Goal: Navigation & Orientation: Understand site structure

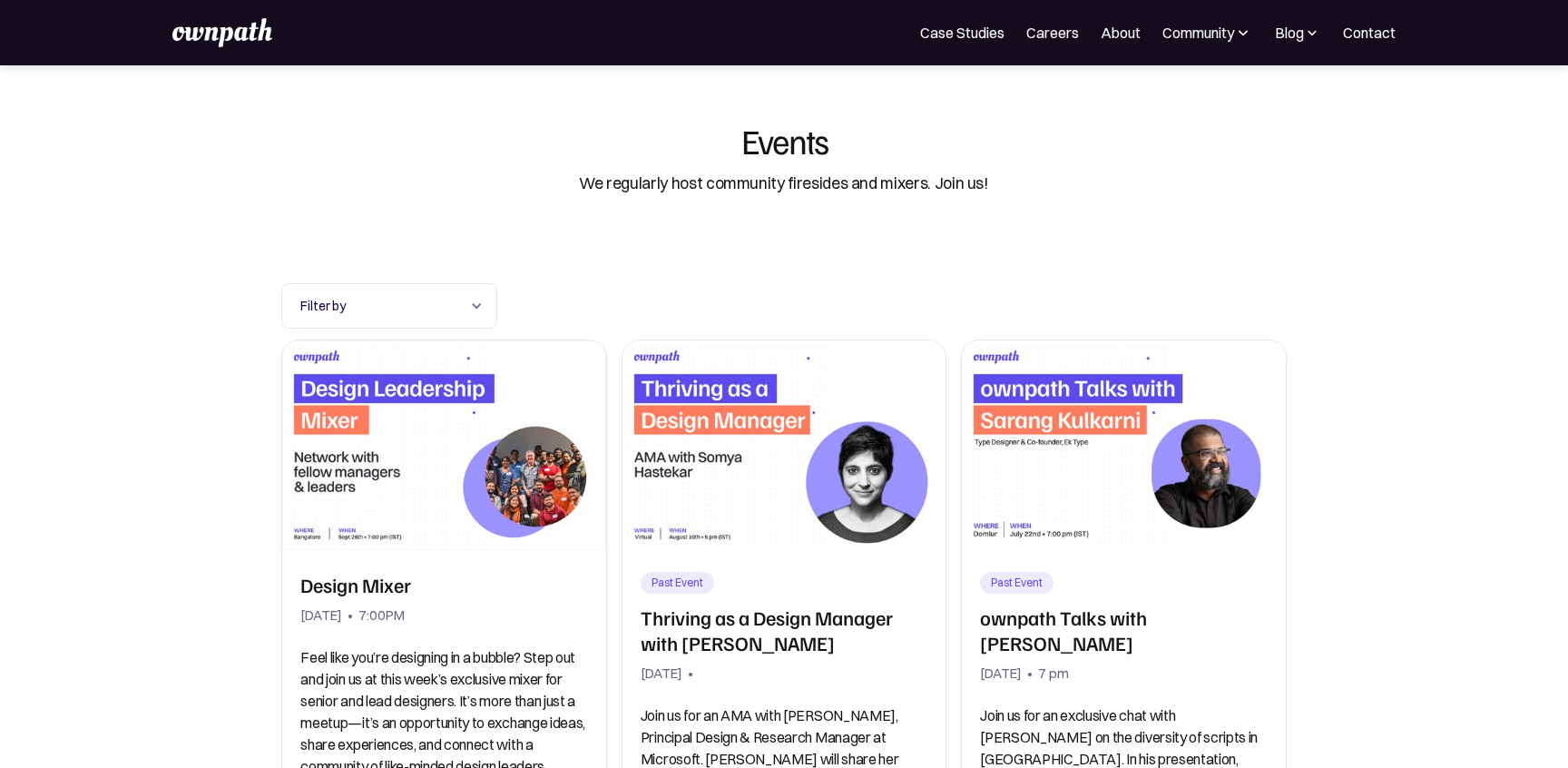
click at [1240, 35] on img at bounding box center [1243, 33] width 18 height 18
click at [1176, 139] on div "Resources" at bounding box center [1166, 140] width 68 height 22
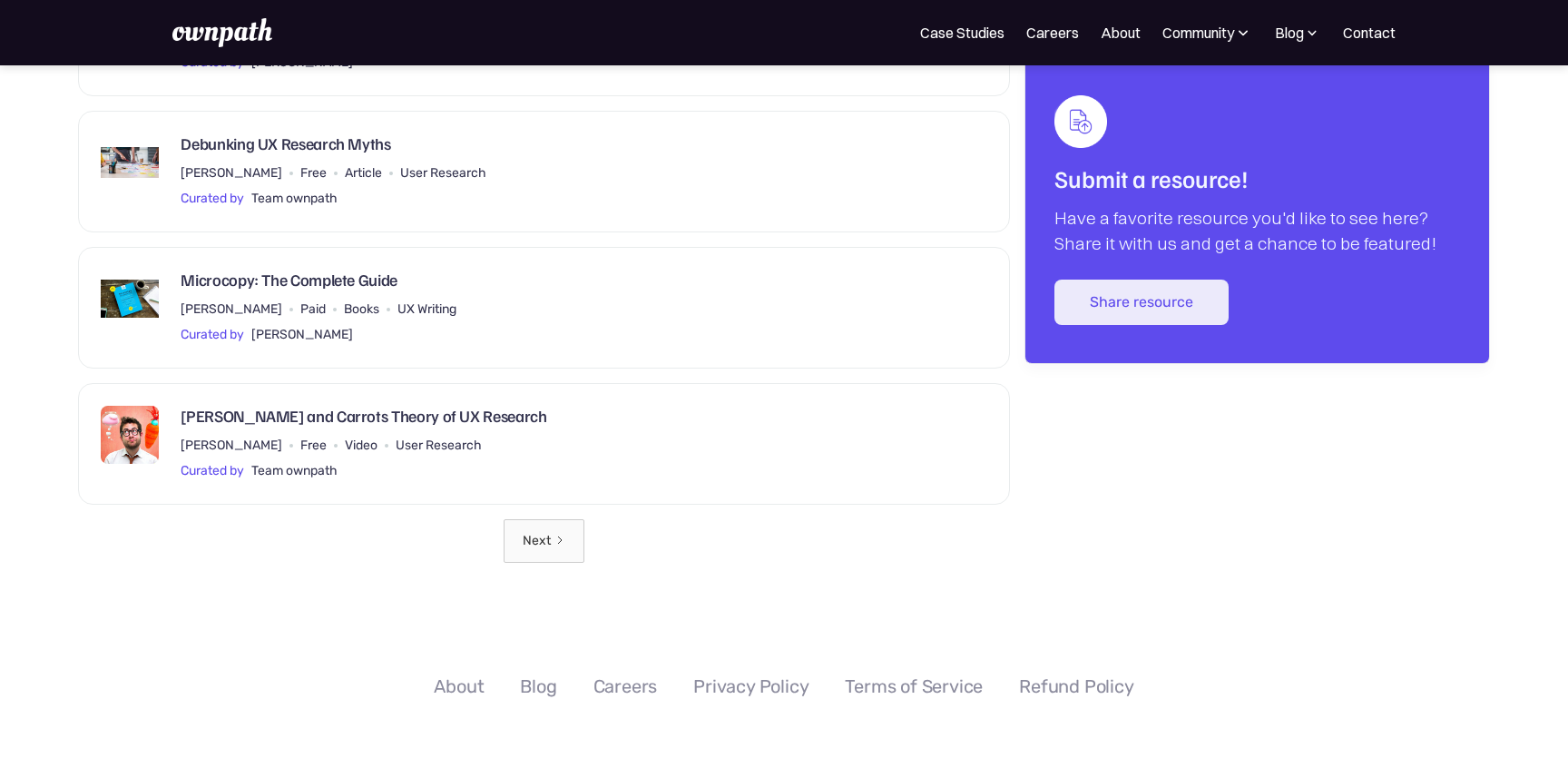
scroll to position [2807, 0]
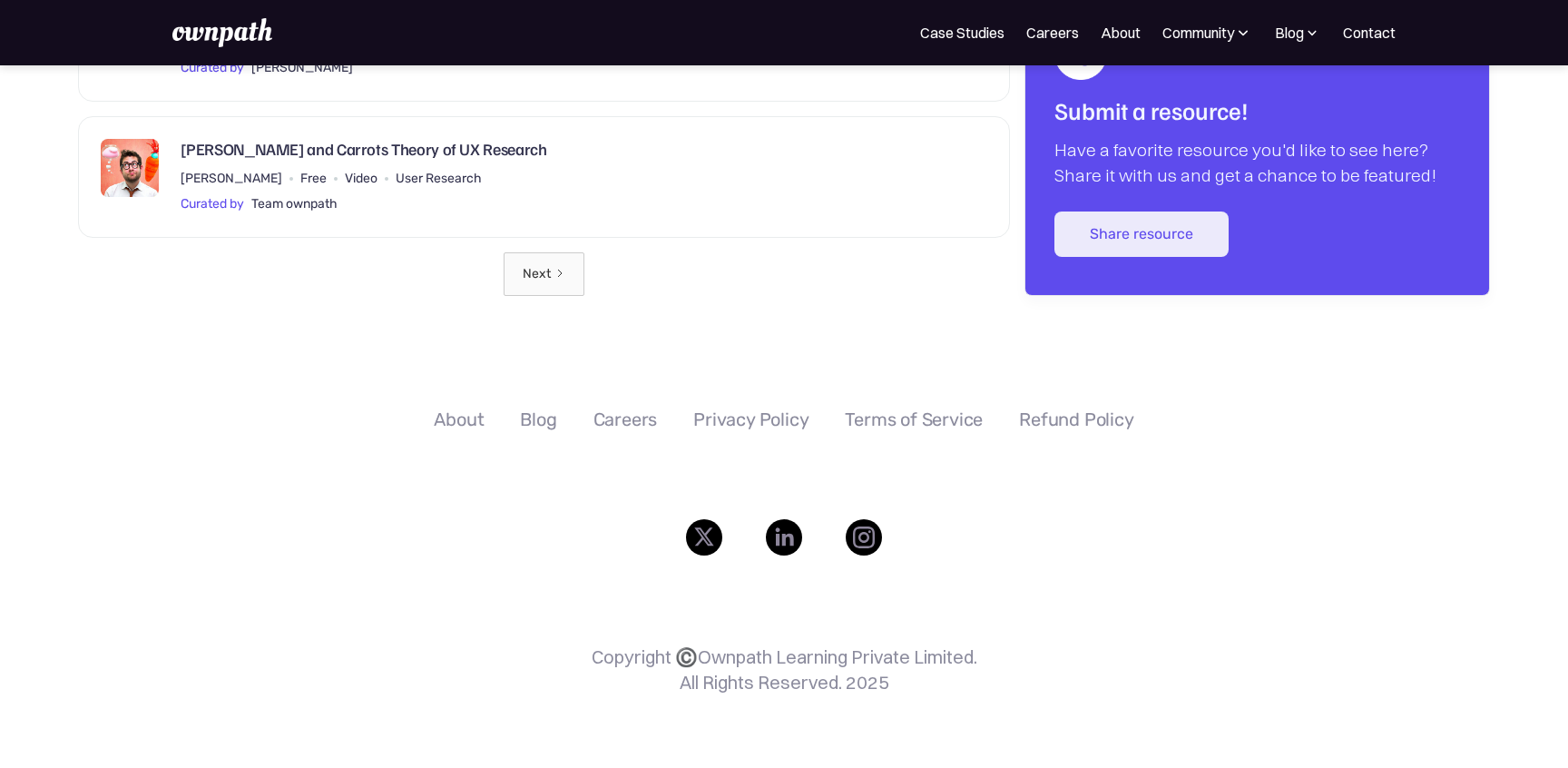
click at [453, 416] on div "About" at bounding box center [459, 419] width 50 height 22
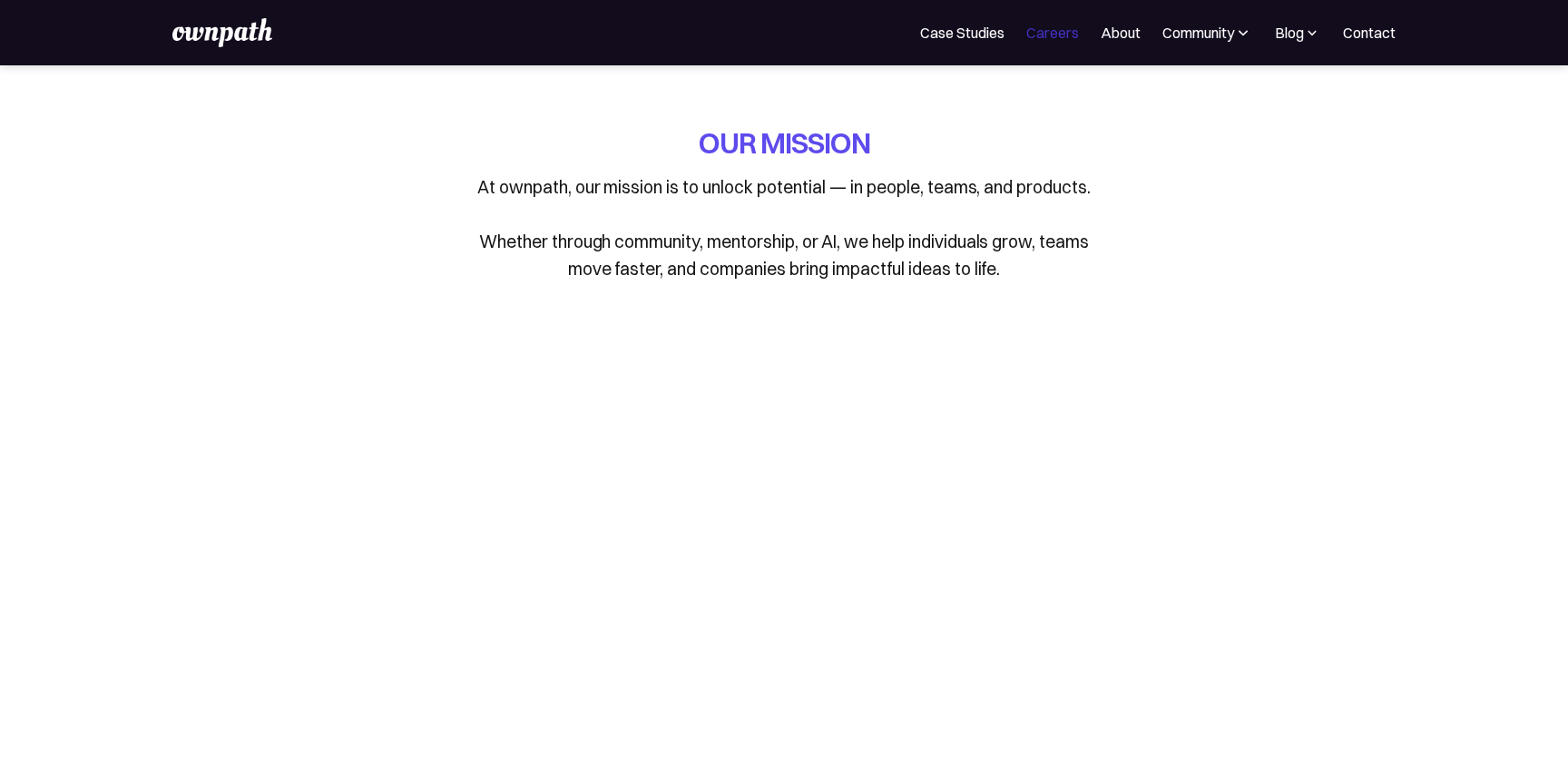
click at [1058, 36] on link "Careers" at bounding box center [1052, 33] width 53 height 22
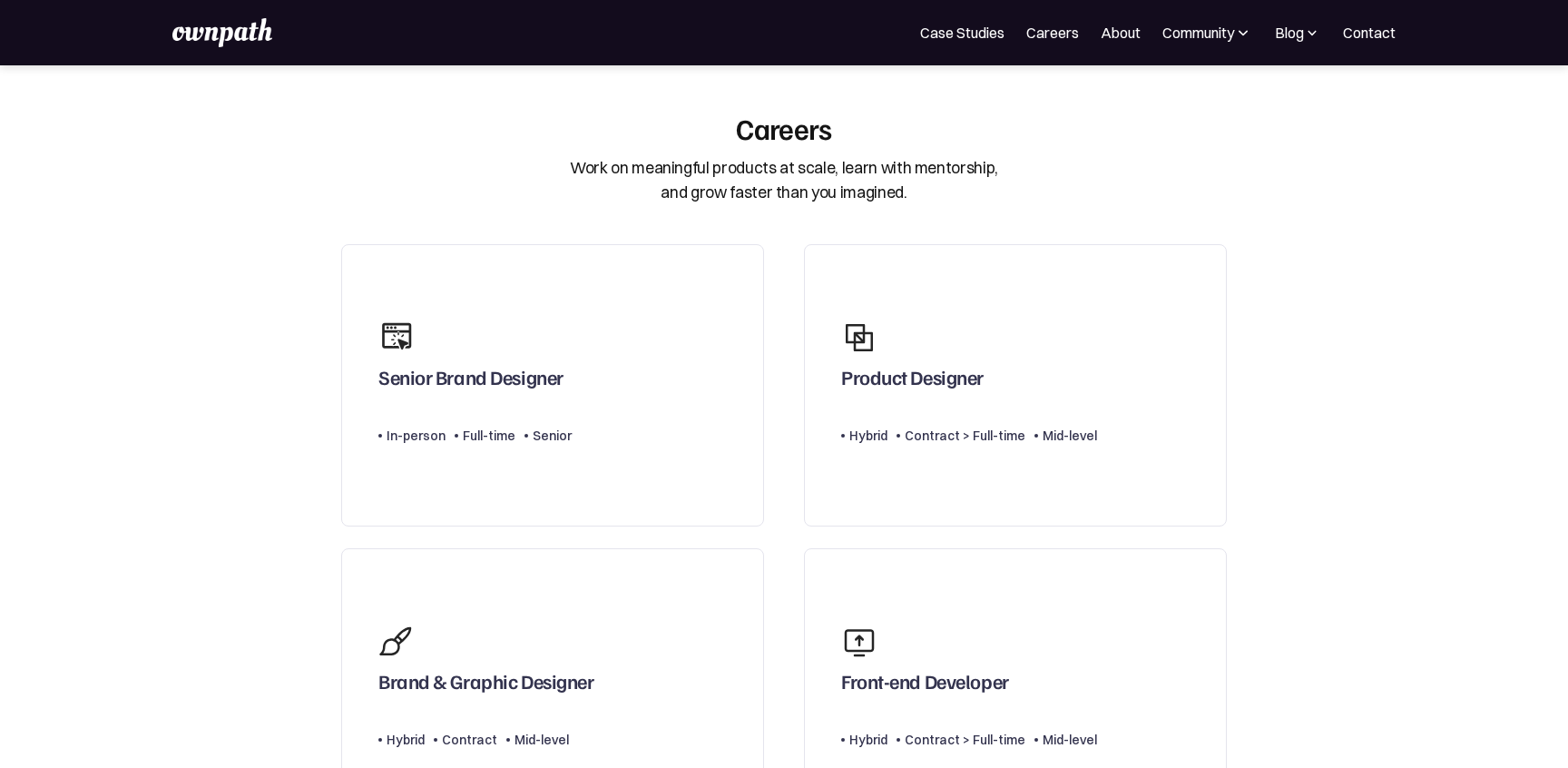
click at [1144, 30] on nav "For Companies Case Studies Careers About Community Events Resources Design Resi…" at bounding box center [1157, 33] width 475 height 22
click at [1132, 35] on link "About" at bounding box center [1121, 33] width 40 height 22
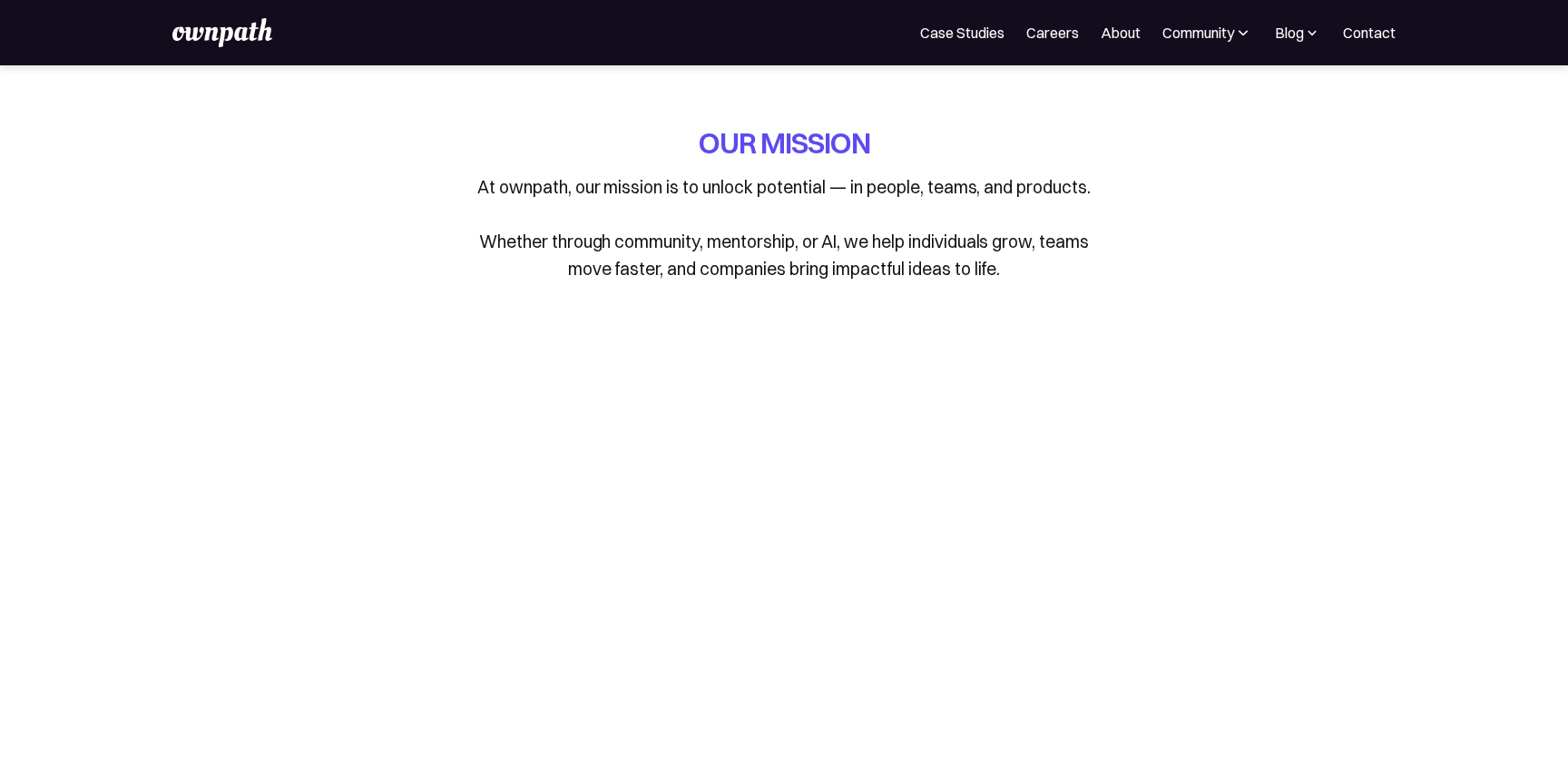
click at [1307, 33] on img at bounding box center [1313, 33] width 17 height 18
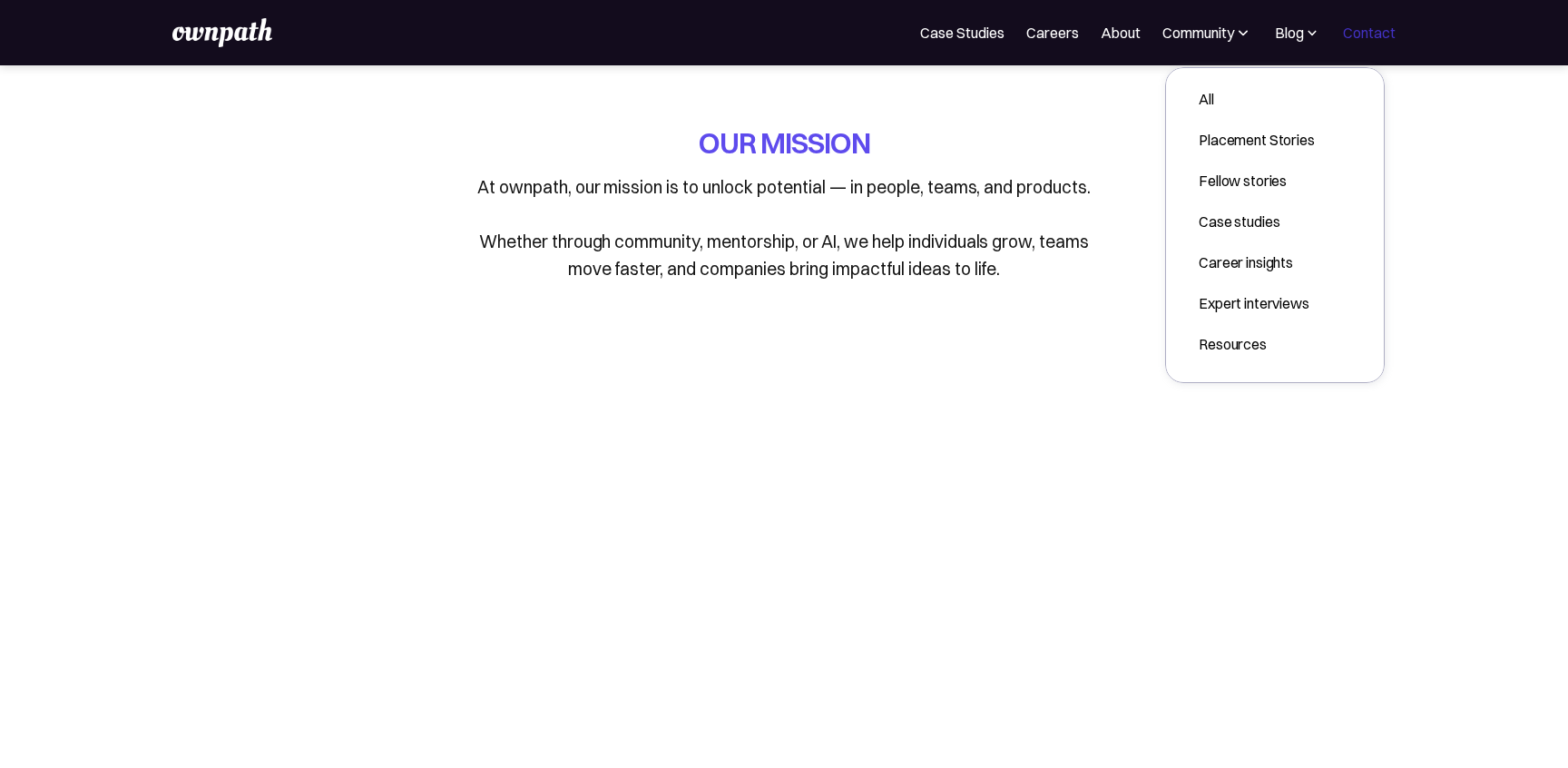
click at [1377, 34] on link "Contact" at bounding box center [1369, 33] width 53 height 22
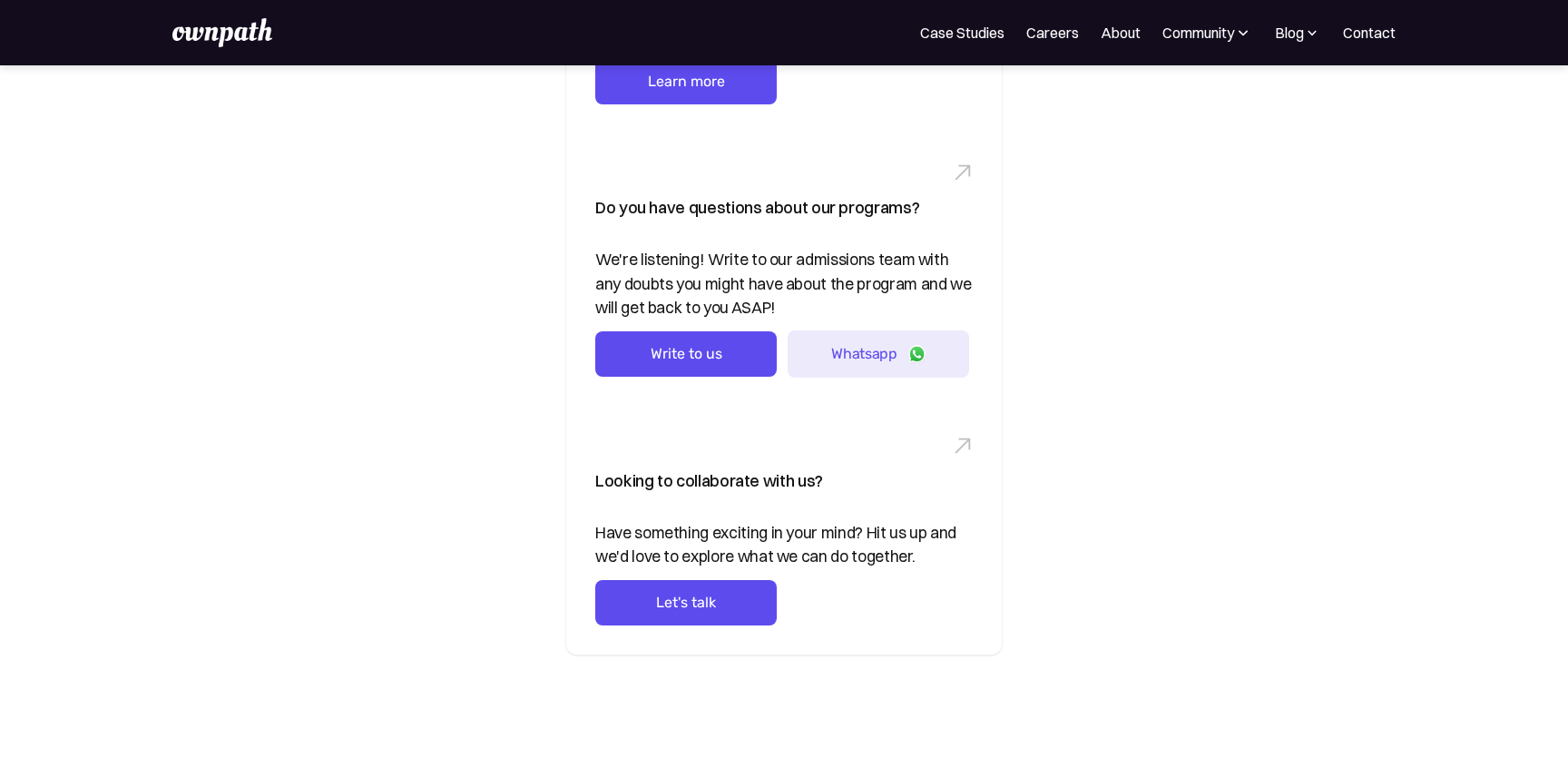
scroll to position [254, 0]
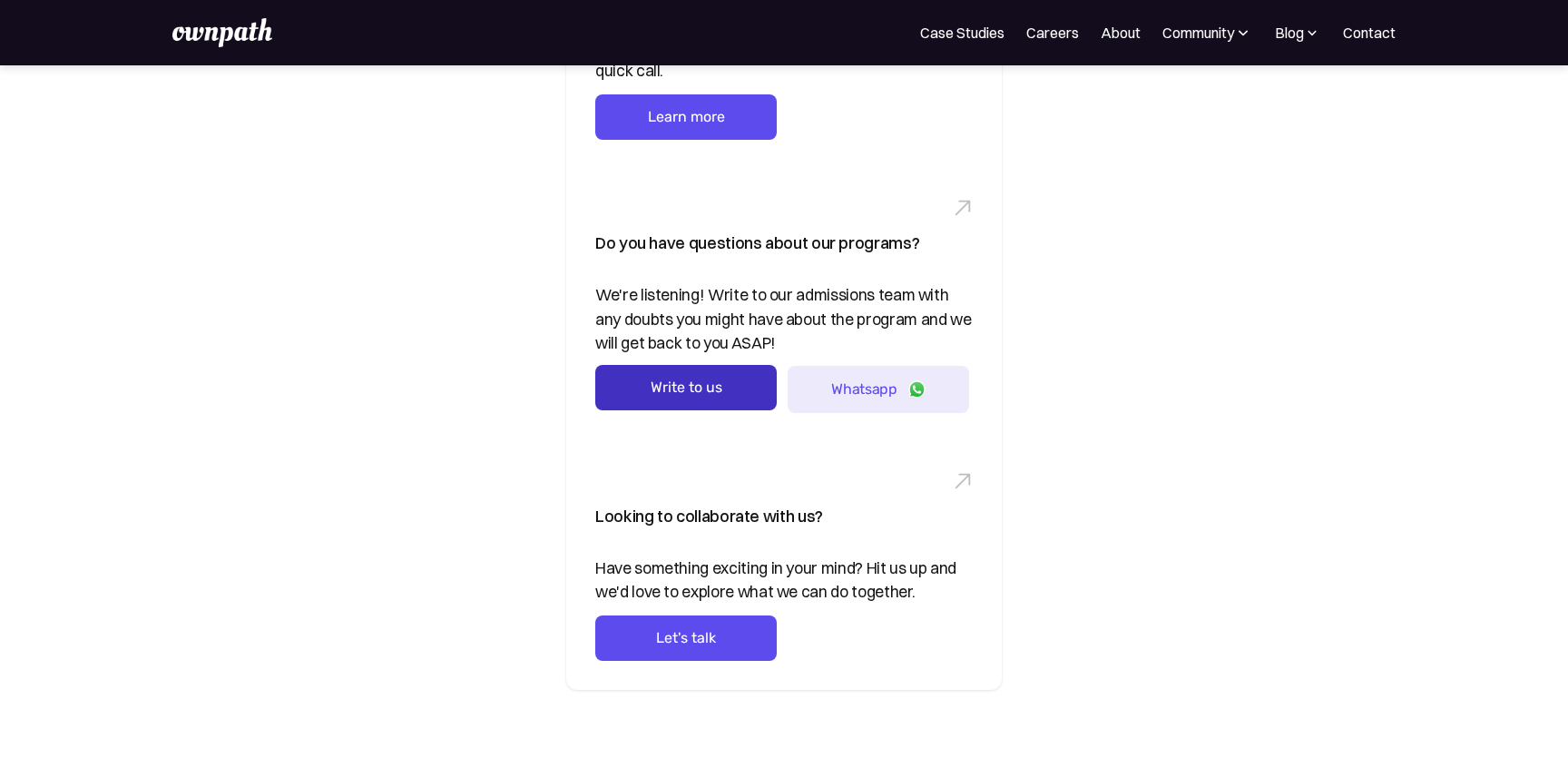
click at [696, 390] on link "Write to us" at bounding box center [686, 387] width 182 height 45
click at [498, 410] on div "Looking for help with your design roadmap? From embedded designers to full-stac…" at bounding box center [784, 293] width 872 height 793
click at [623, 379] on link "Write to us" at bounding box center [686, 387] width 182 height 45
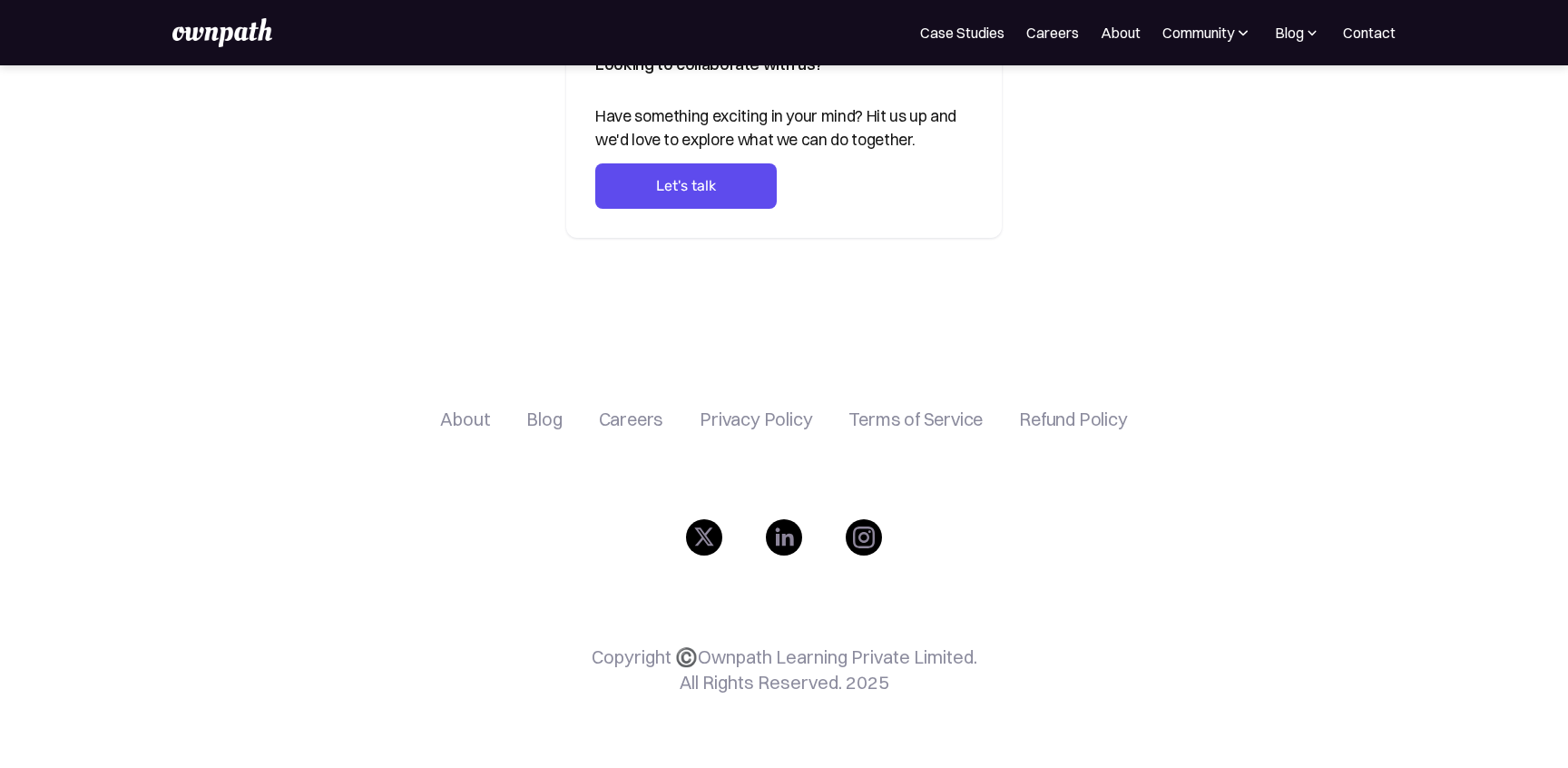
scroll to position [0, 0]
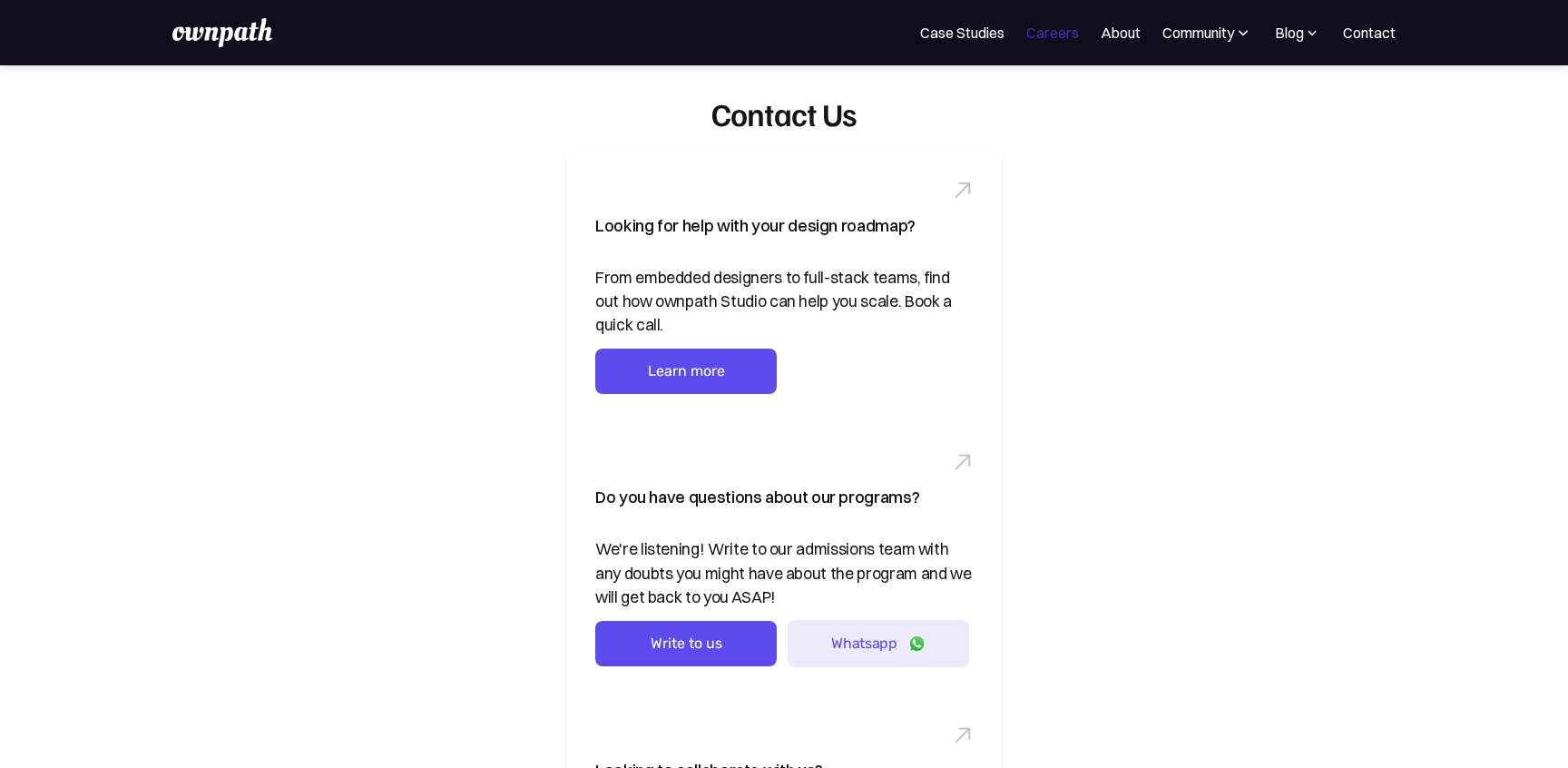
click at [1062, 38] on link "Careers" at bounding box center [1052, 33] width 53 height 22
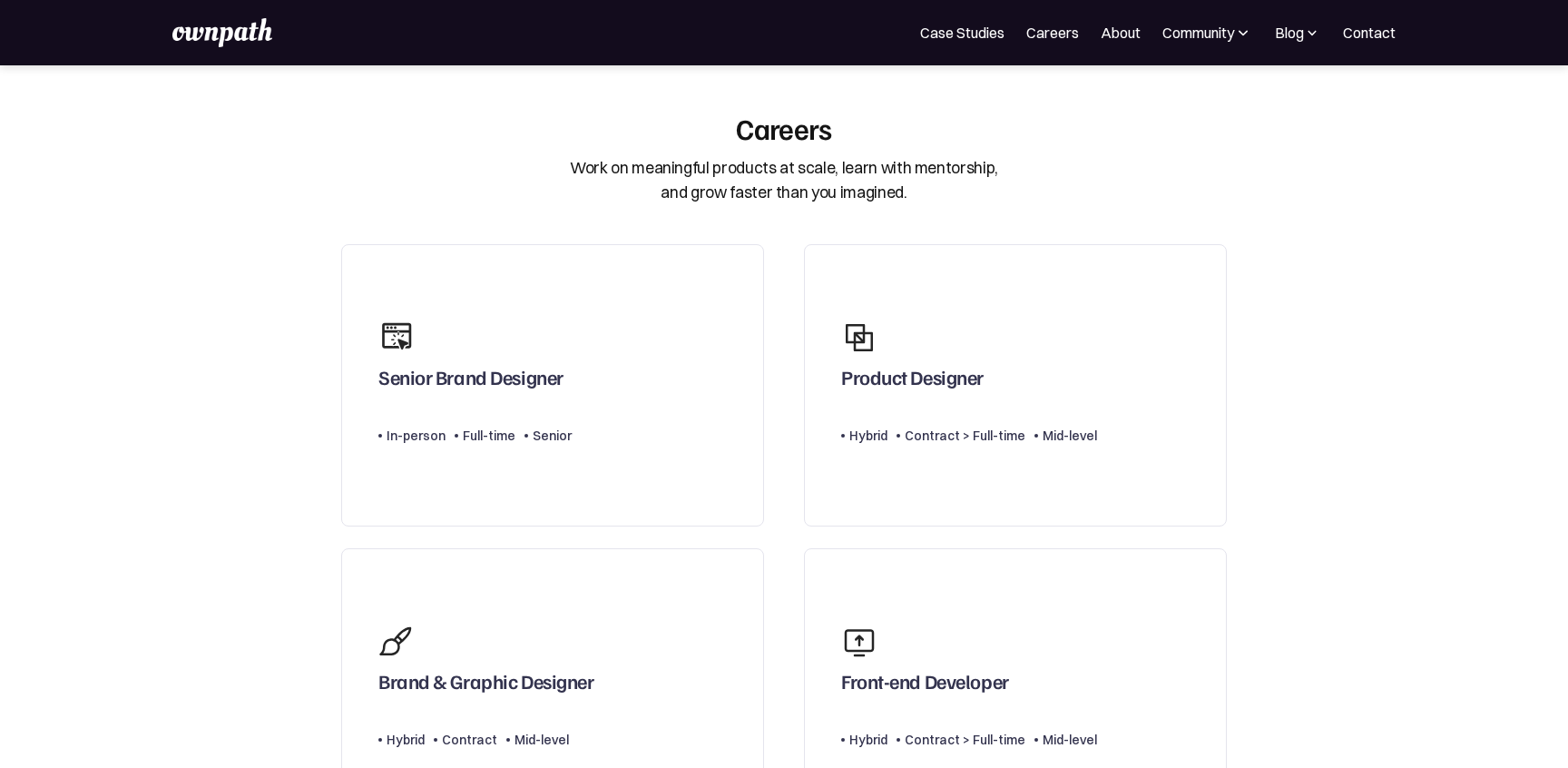
click at [1145, 36] on nav "For Companies Case Studies Careers About Community Events Resources Design Resi…" at bounding box center [1157, 33] width 475 height 22
click at [1128, 32] on link "About" at bounding box center [1121, 33] width 40 height 22
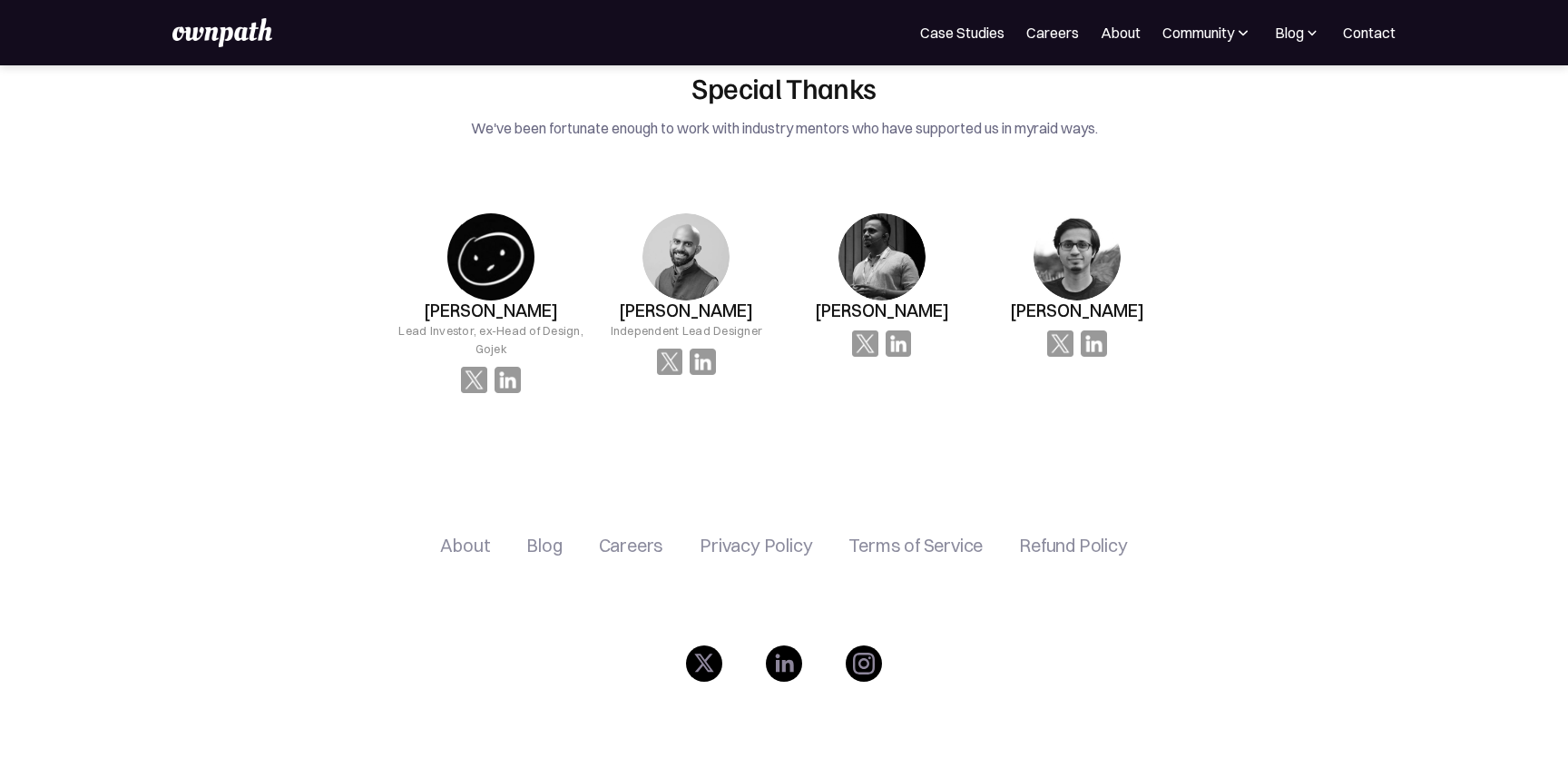
scroll to position [3644, 0]
